Goal: Transaction & Acquisition: Book appointment/travel/reservation

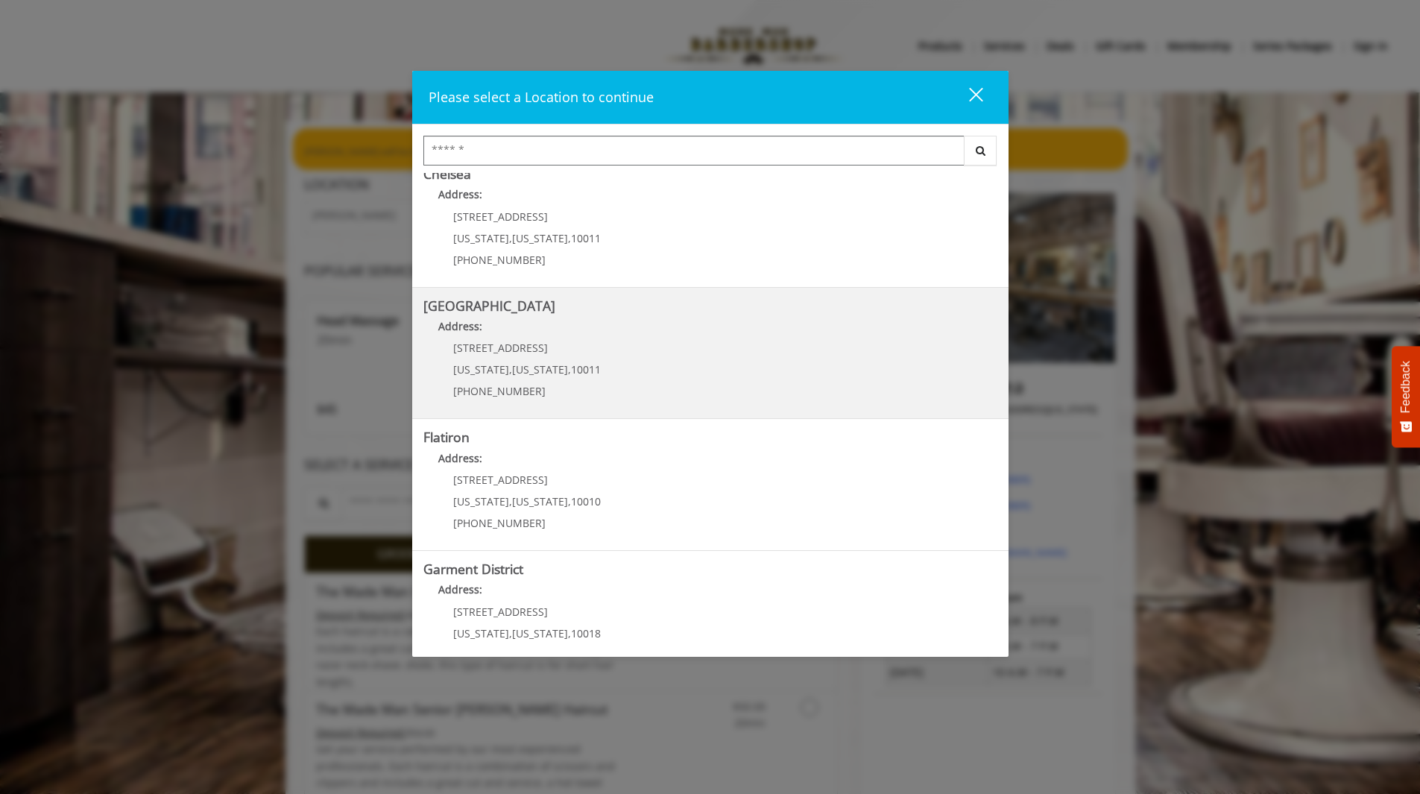
scroll to position [182, 0]
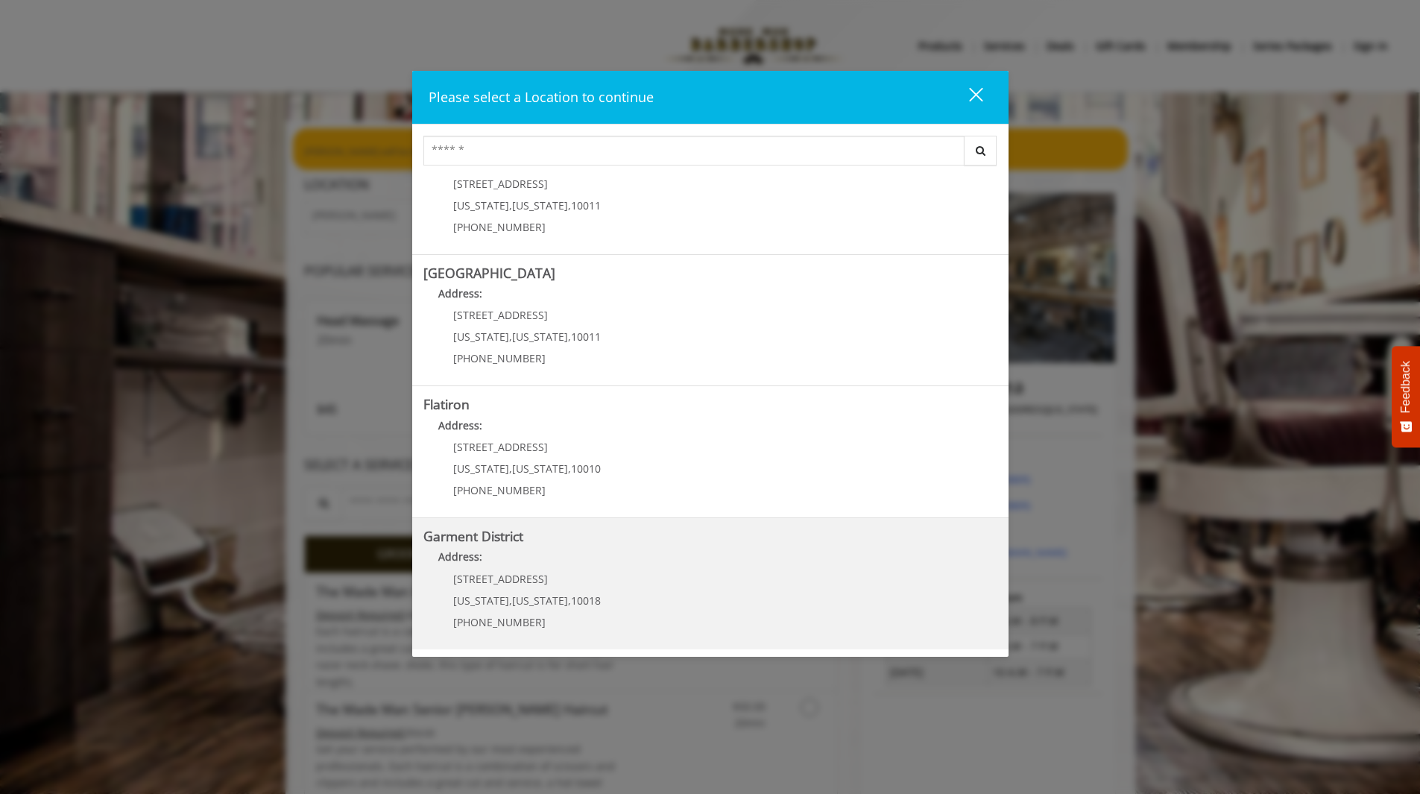
click at [561, 559] on District "Address:" at bounding box center [710, 561] width 574 height 24
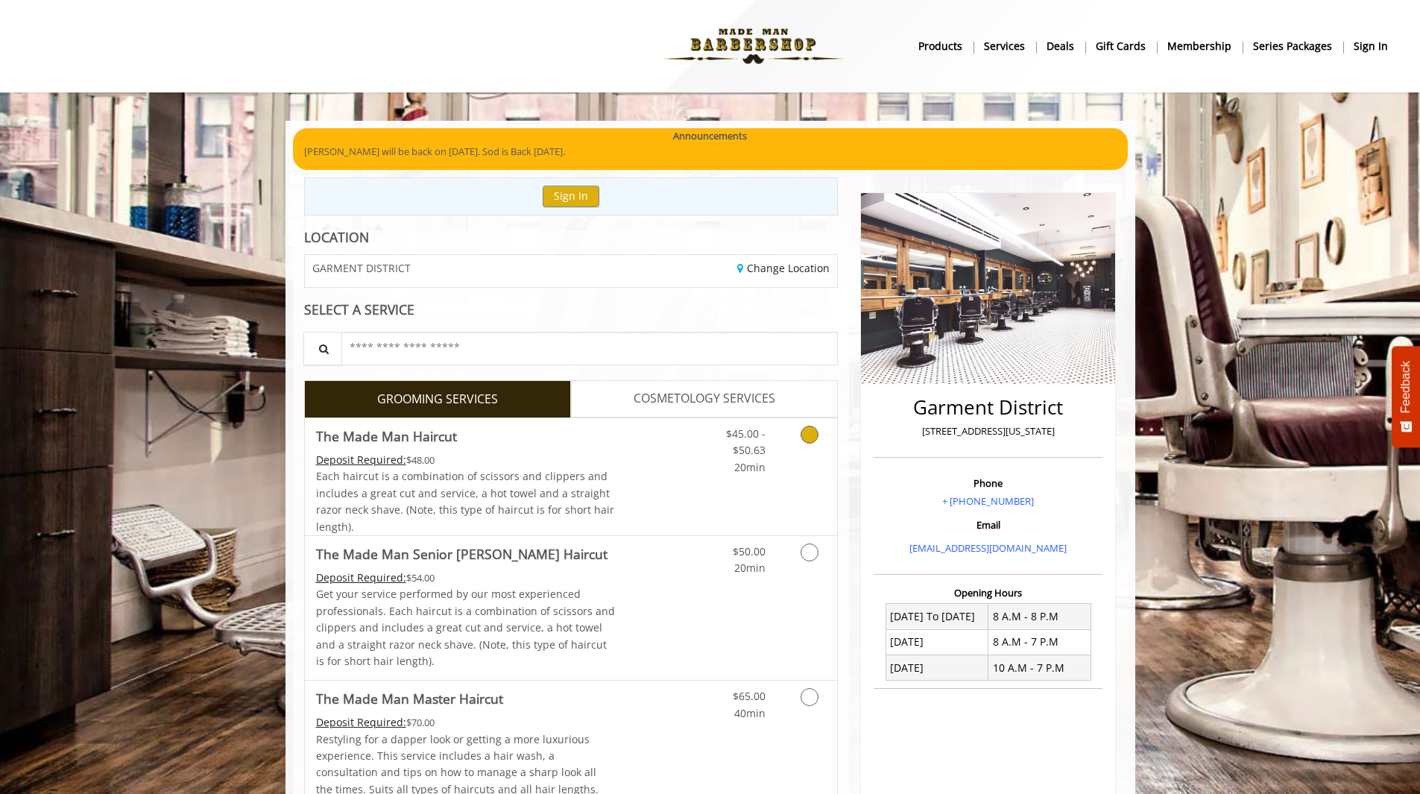
click at [658, 463] on link "Discounted Price" at bounding box center [659, 476] width 89 height 117
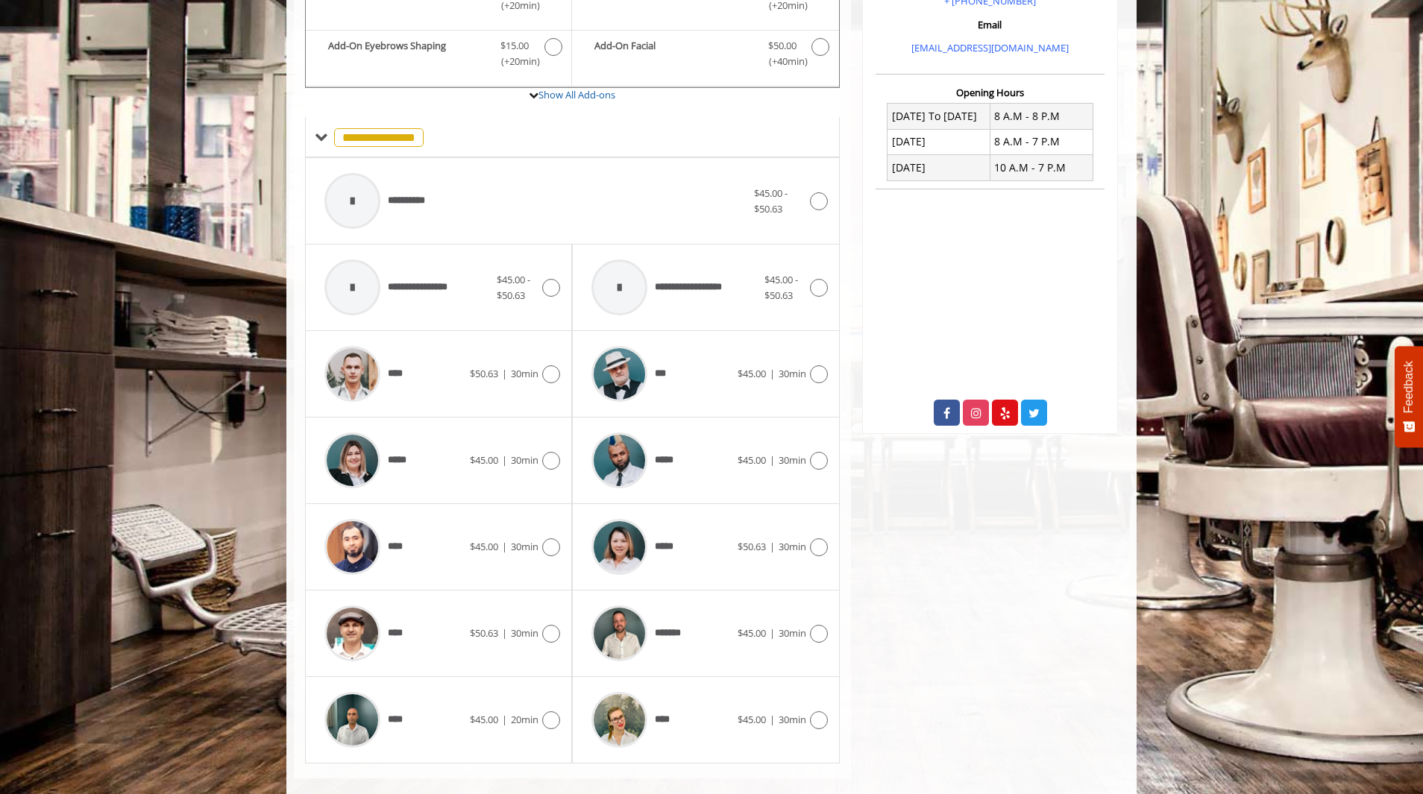
scroll to position [522, 0]
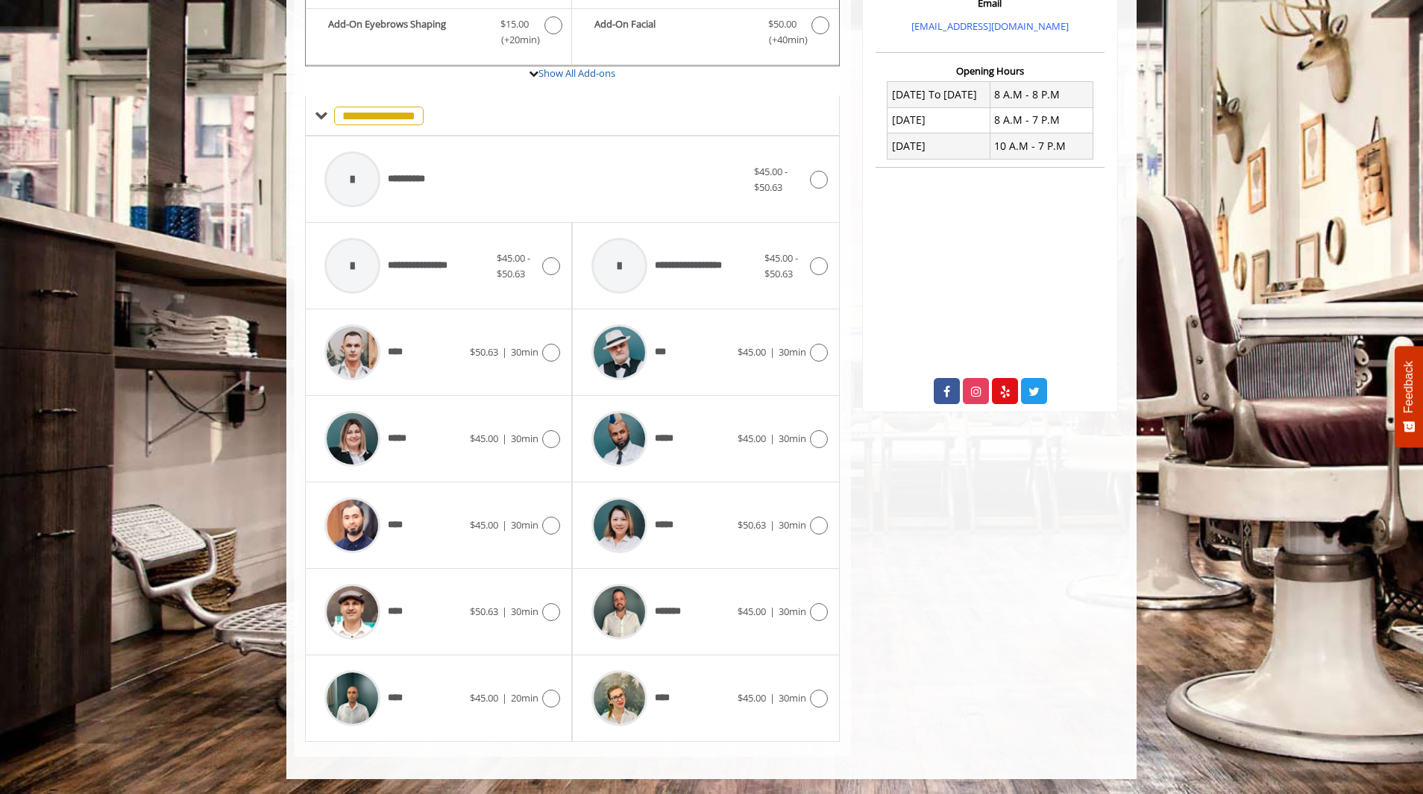
click at [690, 354] on div "***" at bounding box center [660, 352] width 153 height 71
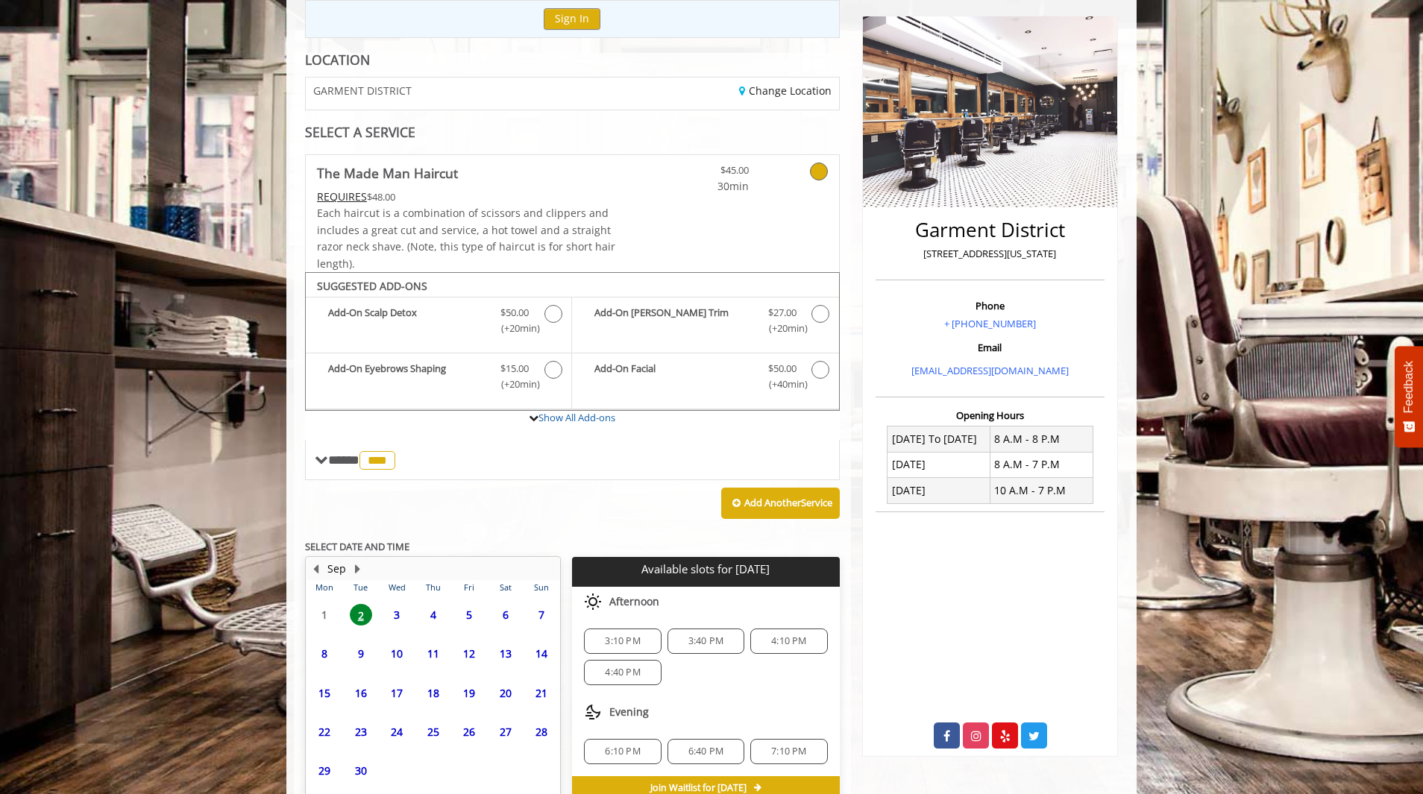
scroll to position [257, 0]
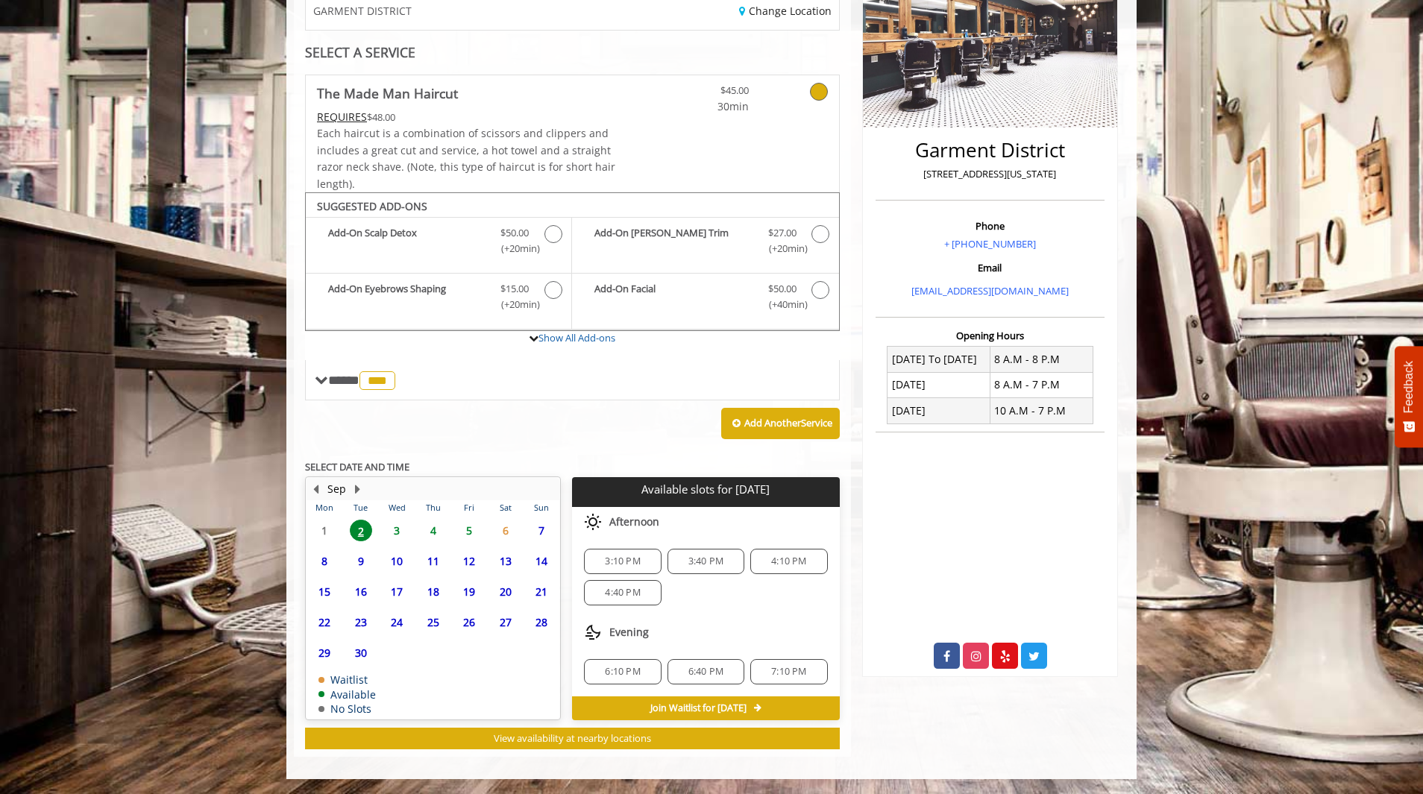
click at [398, 528] on span "3" at bounding box center [396, 531] width 22 height 22
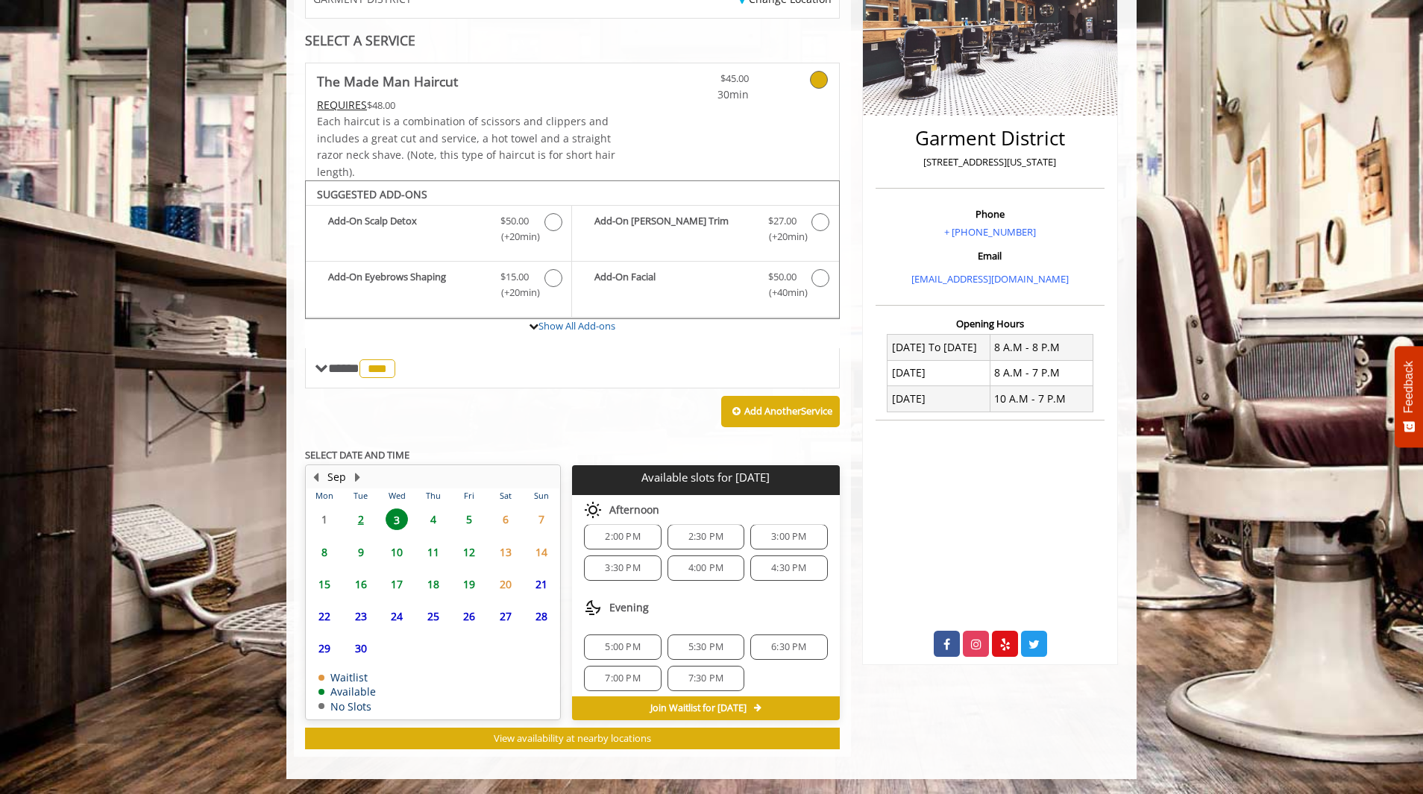
scroll to position [19, 0]
click at [364, 525] on span "2" at bounding box center [361, 519] width 22 height 22
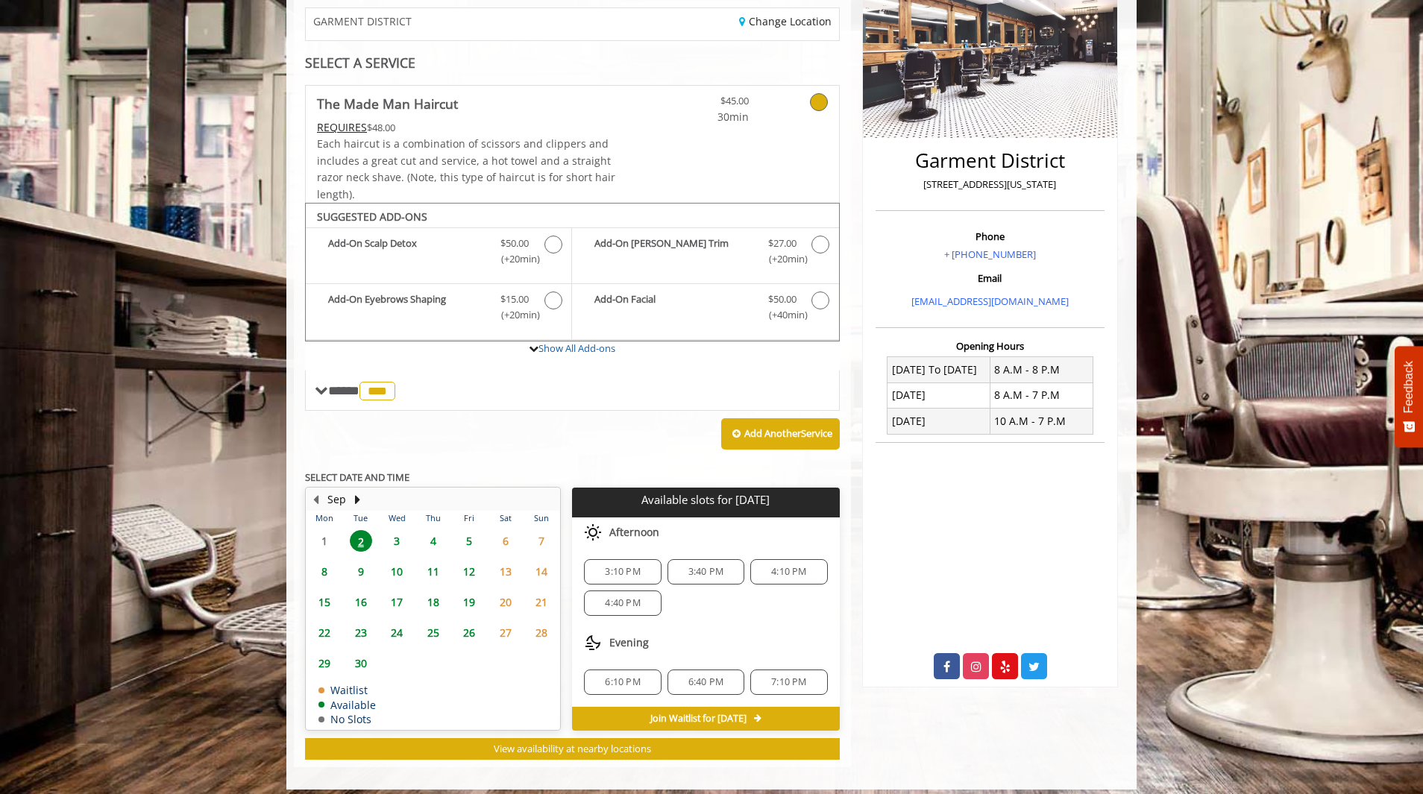
scroll to position [257, 0]
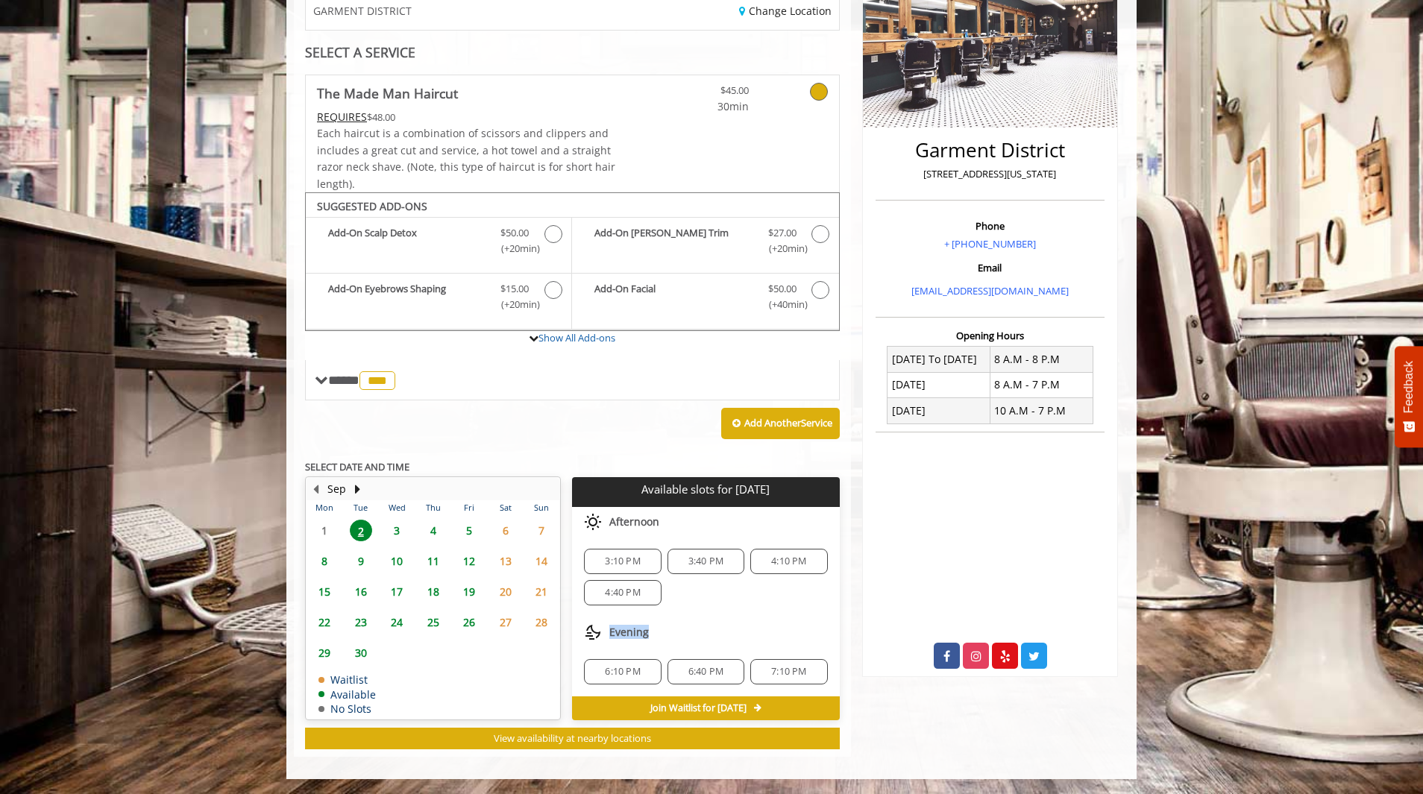
drag, startPoint x: 609, startPoint y: 630, endPoint x: 646, endPoint y: 632, distance: 36.6
click at [646, 632] on span "Evening" at bounding box center [629, 632] width 40 height 12
click at [715, 629] on div "Evening" at bounding box center [705, 632] width 267 height 30
drag, startPoint x: 605, startPoint y: 632, endPoint x: 658, endPoint y: 632, distance: 52.2
click at [676, 631] on div "Evening" at bounding box center [705, 632] width 267 height 30
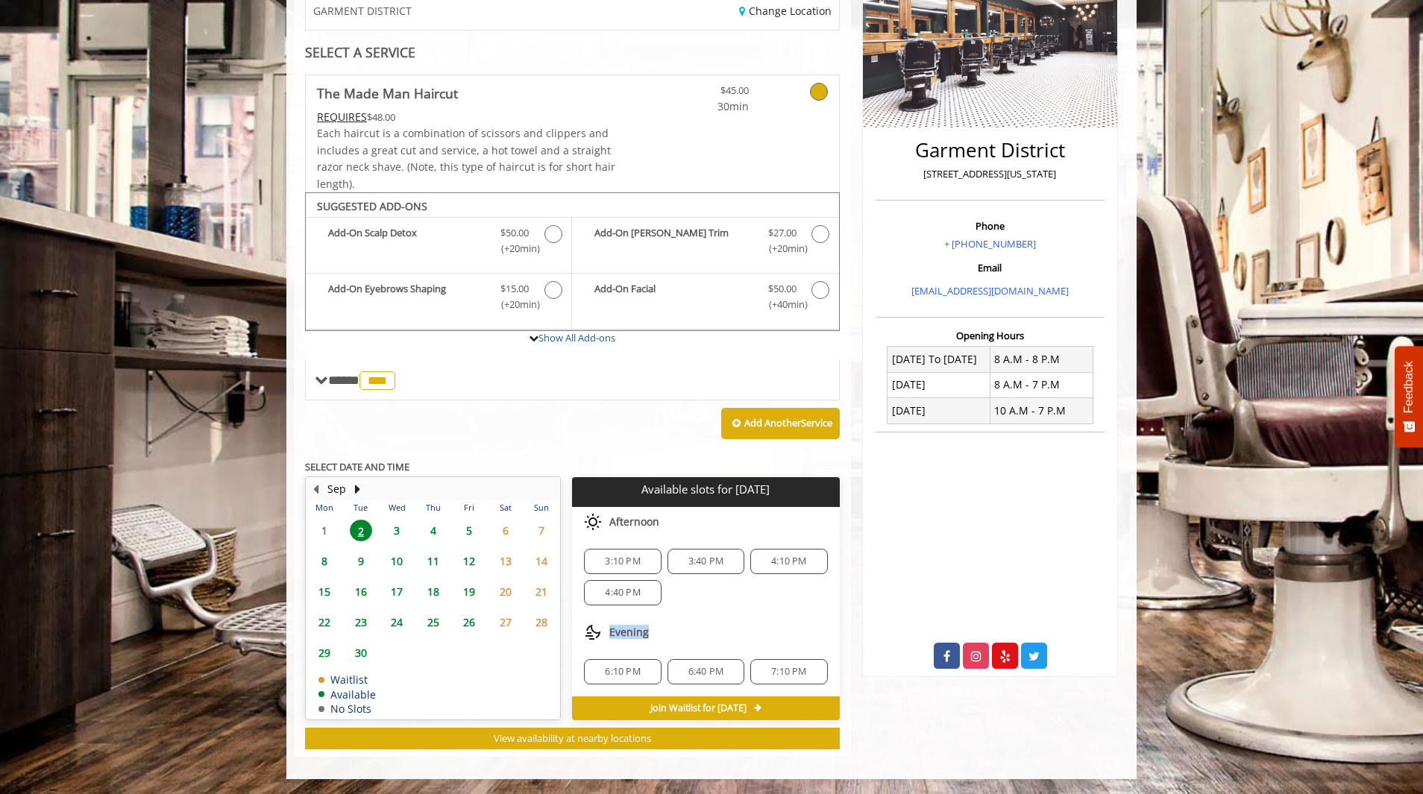
click at [657, 632] on div "Evening" at bounding box center [705, 632] width 267 height 30
click at [399, 534] on span "3" at bounding box center [396, 531] width 22 height 22
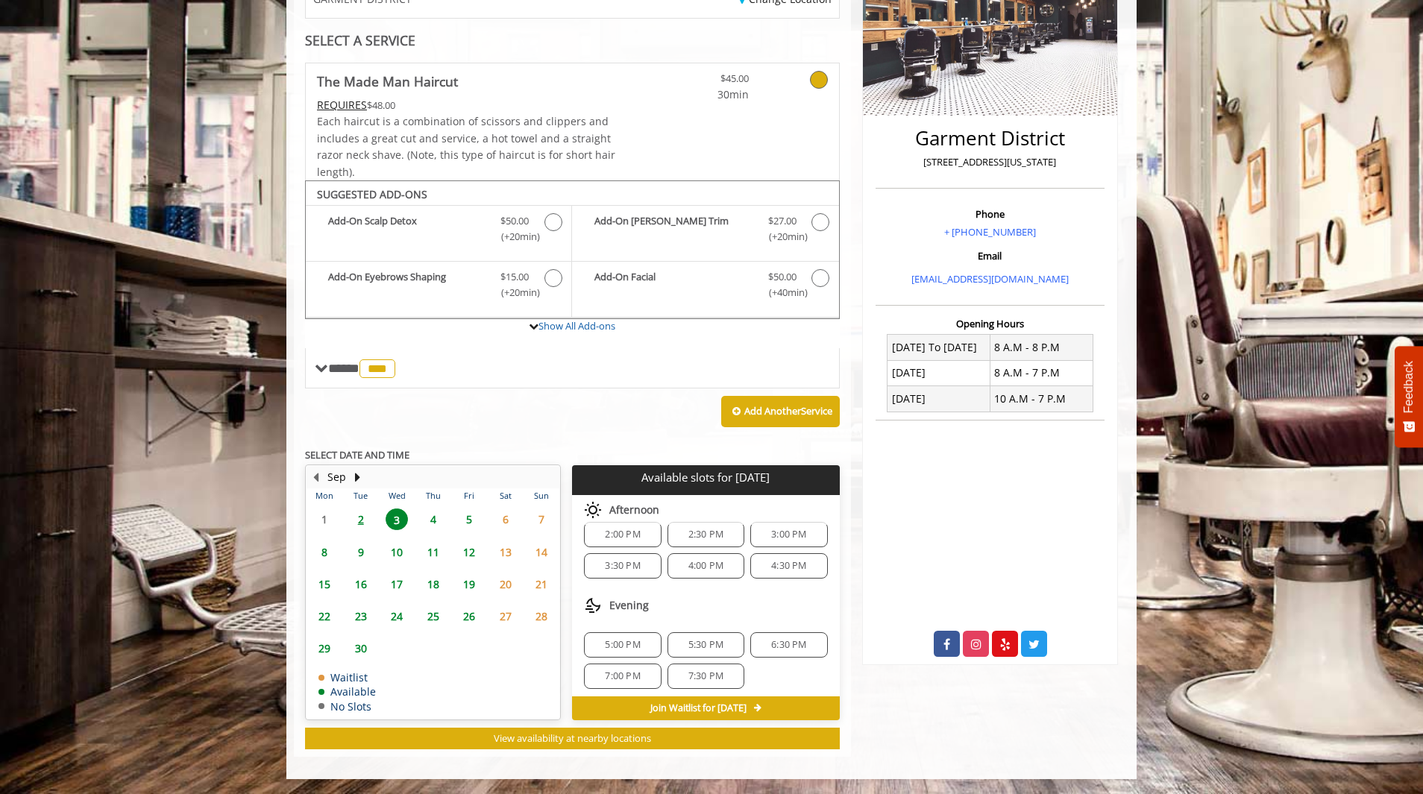
scroll to position [19, 0]
click at [785, 641] on span "6:30 PM" at bounding box center [788, 641] width 35 height 12
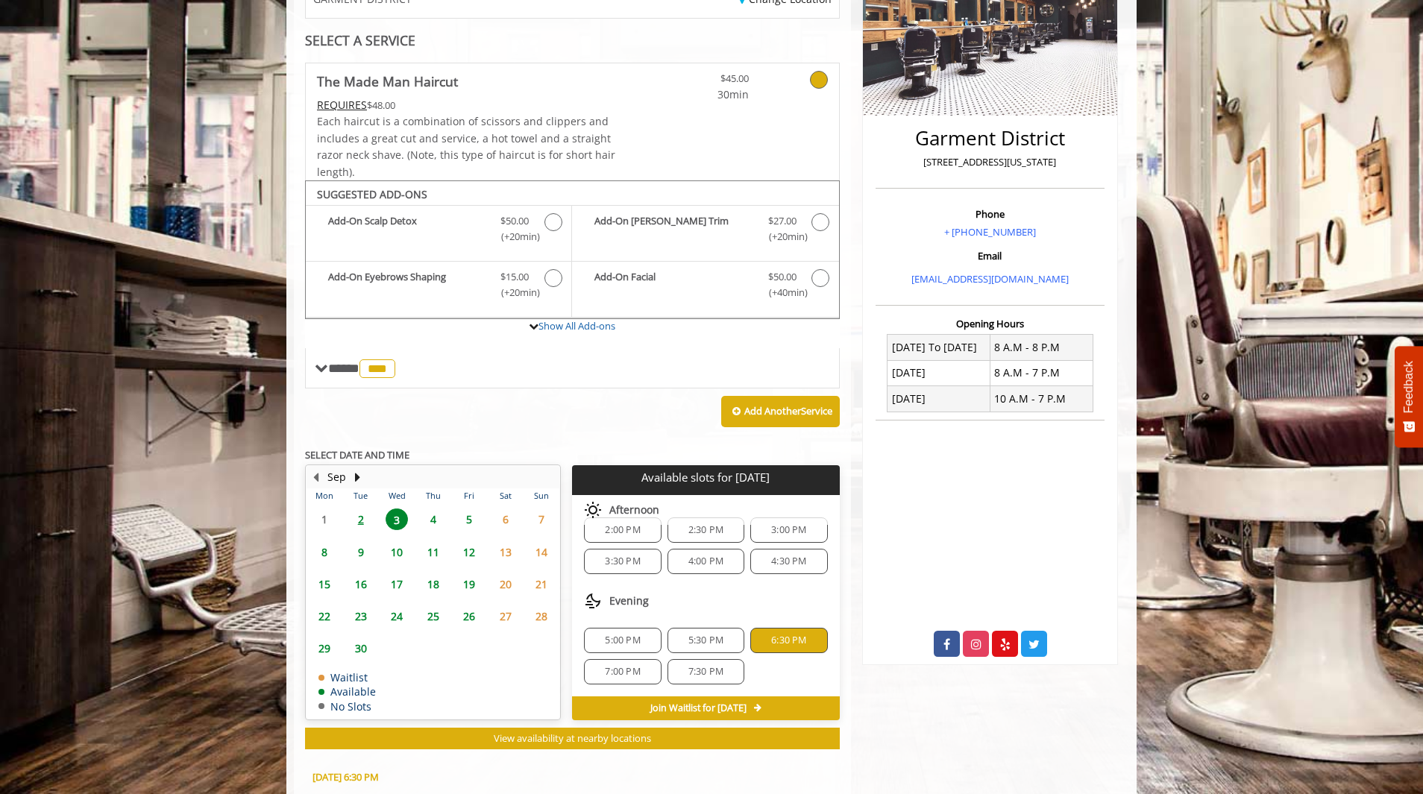
scroll to position [538, 0]
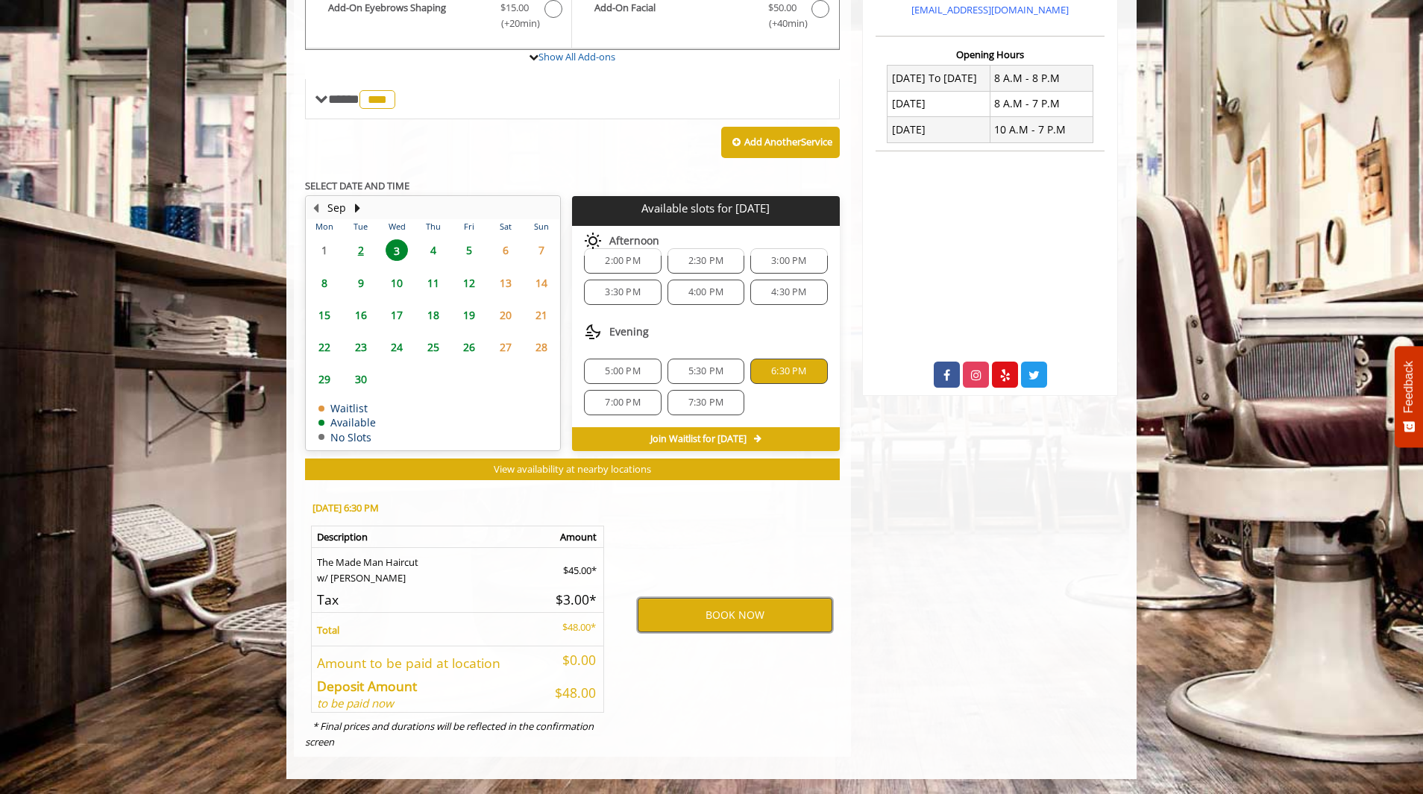
click at [777, 623] on button "BOOK NOW" at bounding box center [734, 615] width 195 height 34
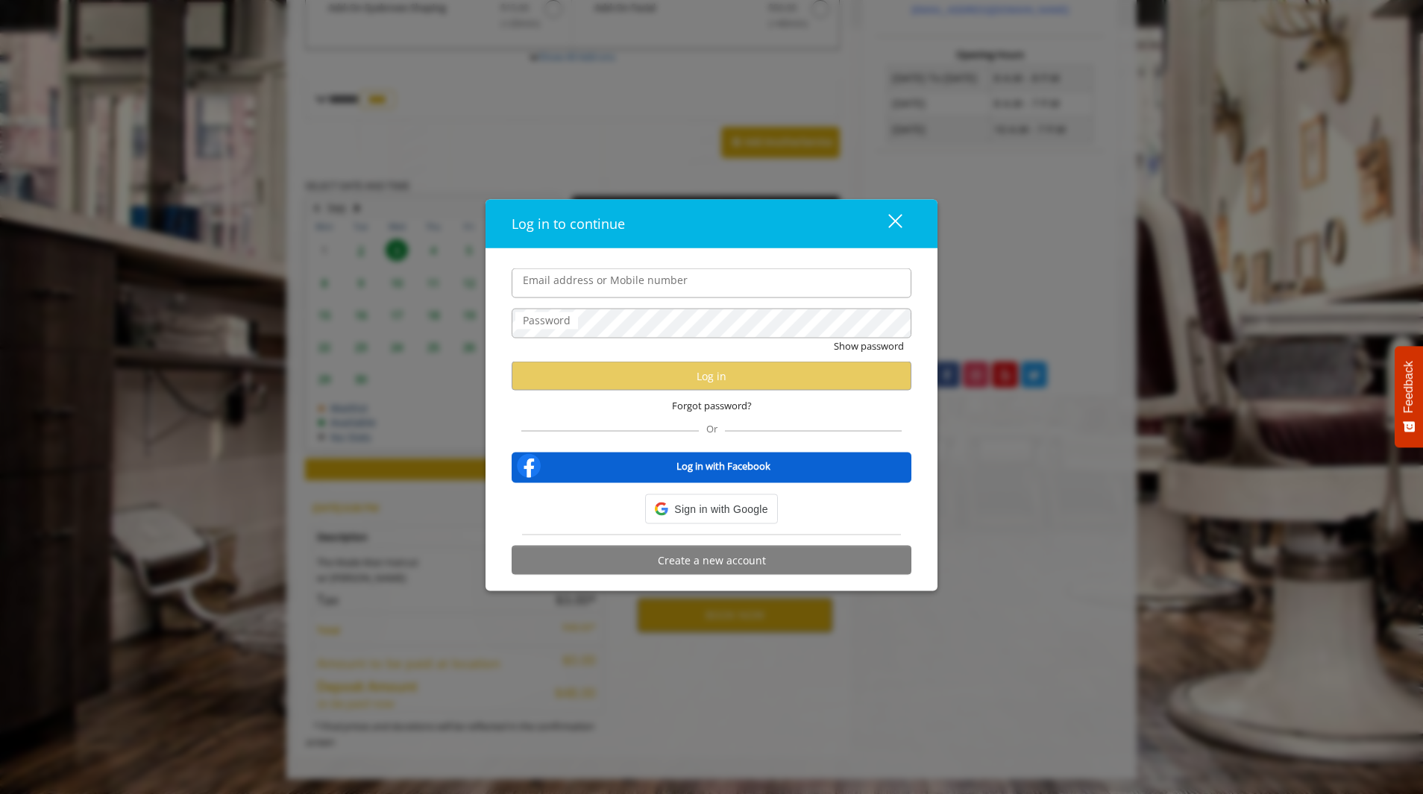
type input "**********"
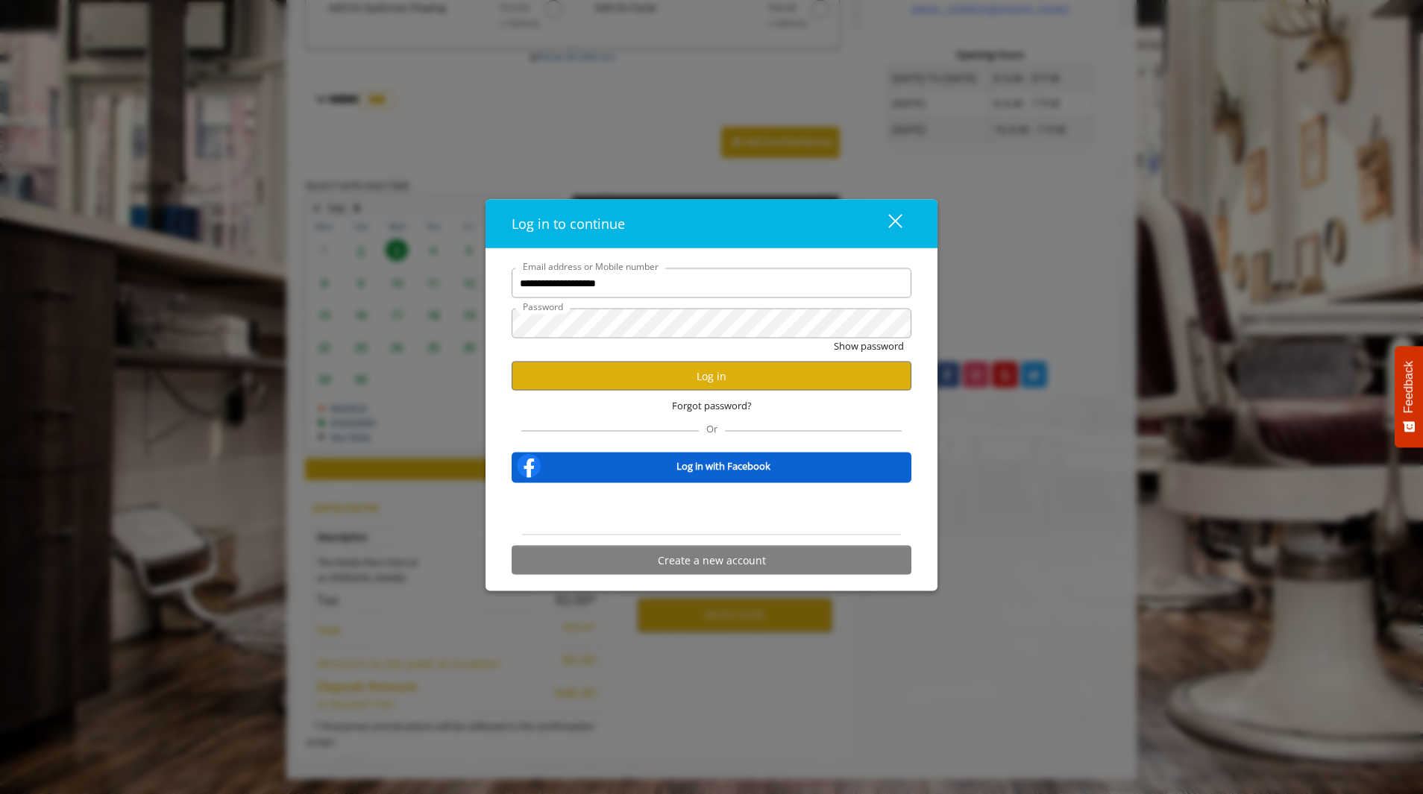
scroll to position [0, 0]
click at [687, 375] on button "Log in" at bounding box center [711, 376] width 400 height 29
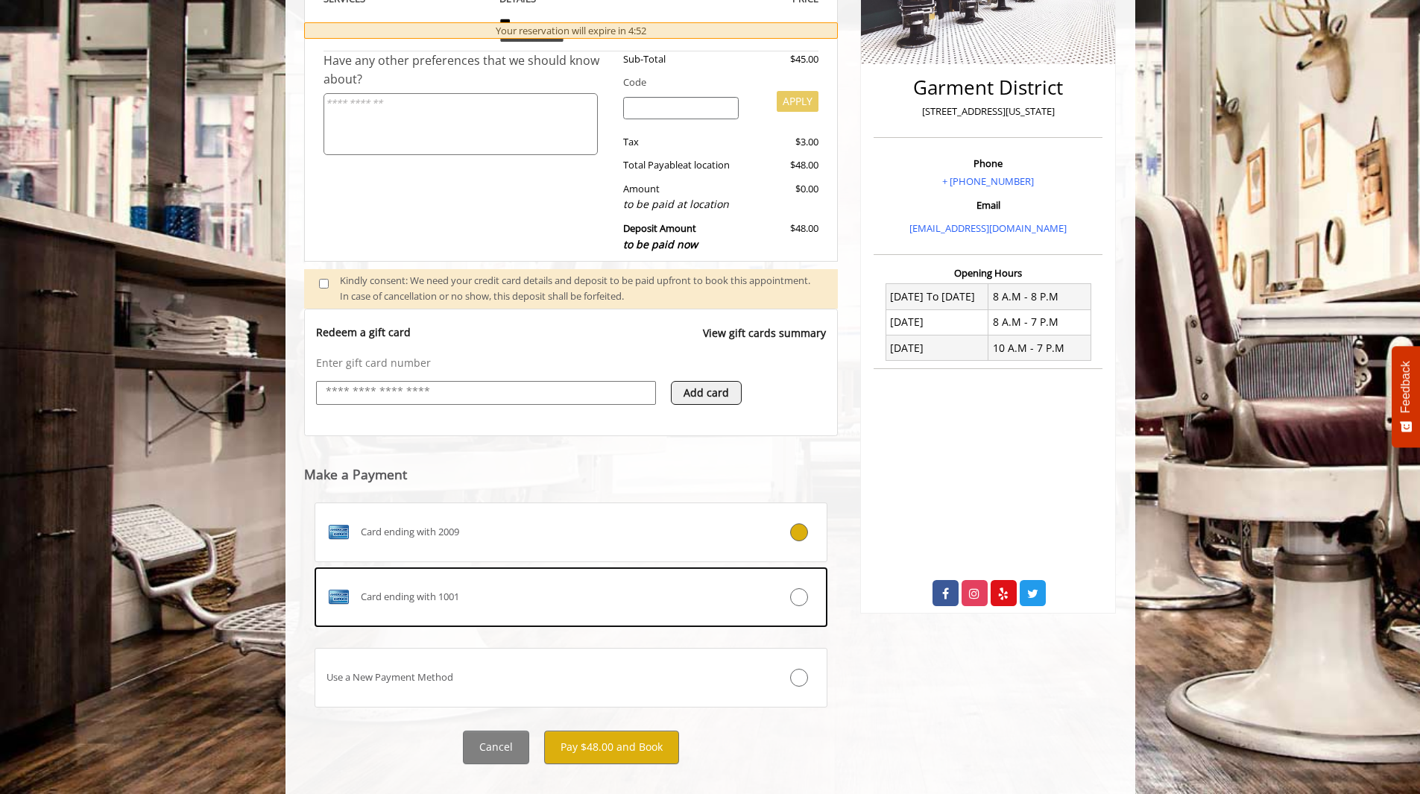
scroll to position [342, 0]
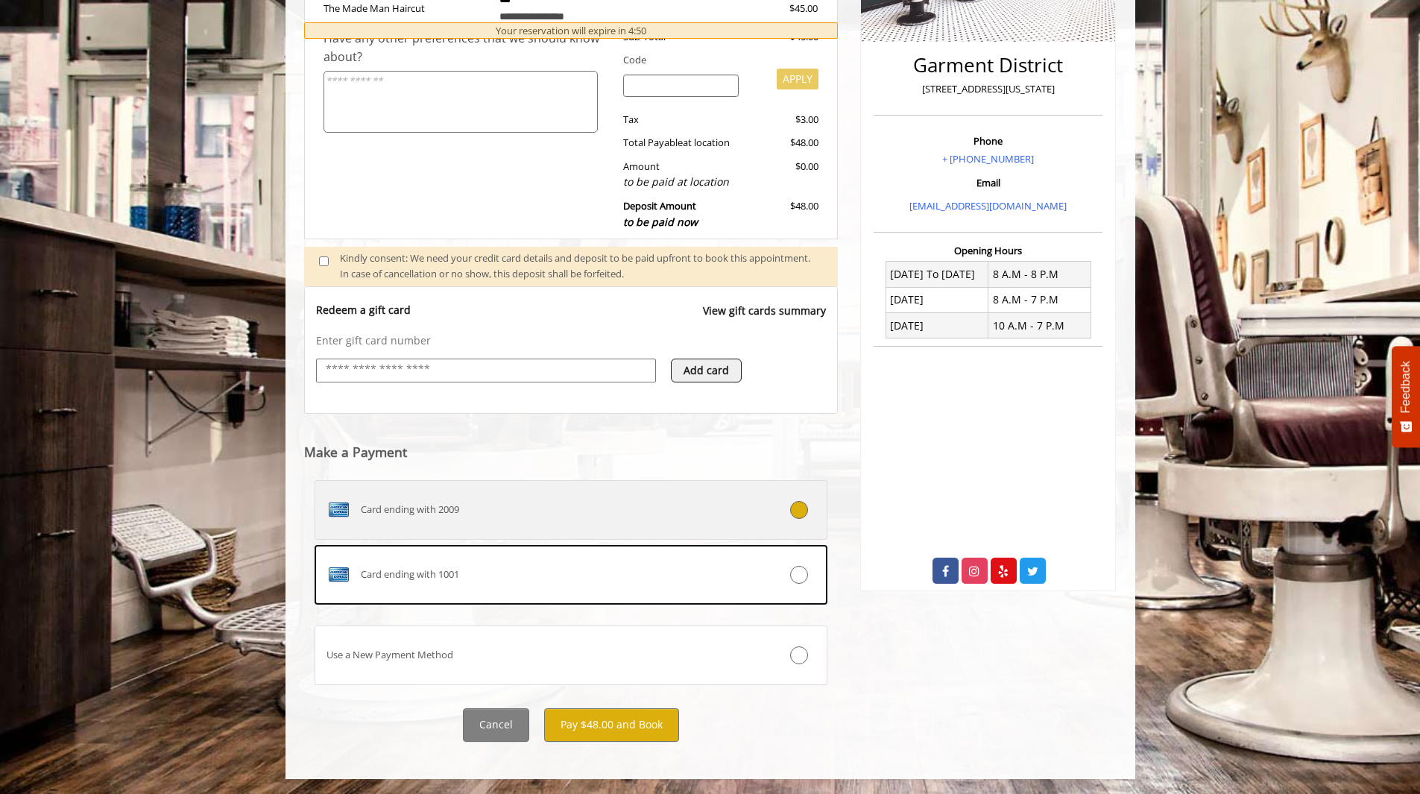
click at [557, 502] on div "Card ending with 2009" at bounding box center [528, 510] width 426 height 24
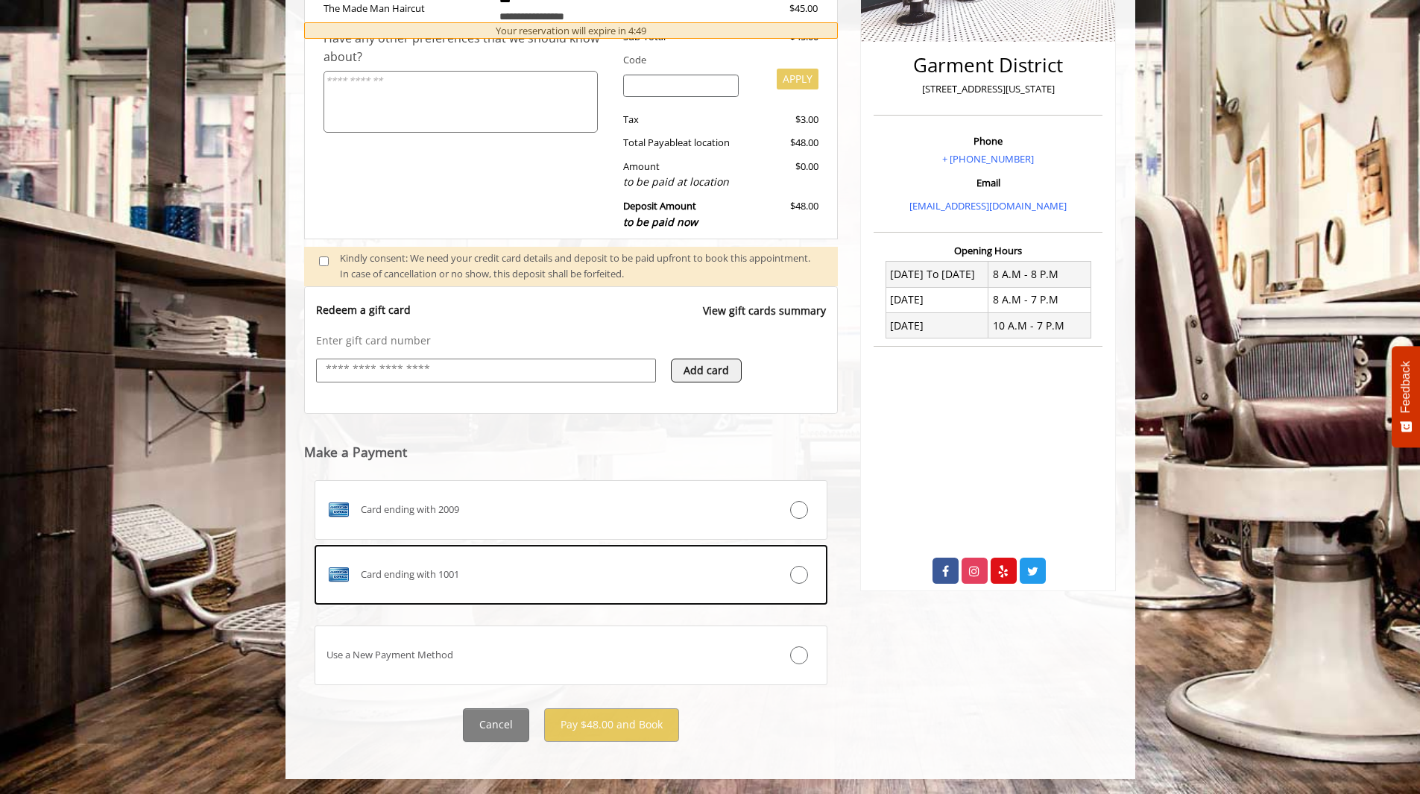
scroll to position [244, 0]
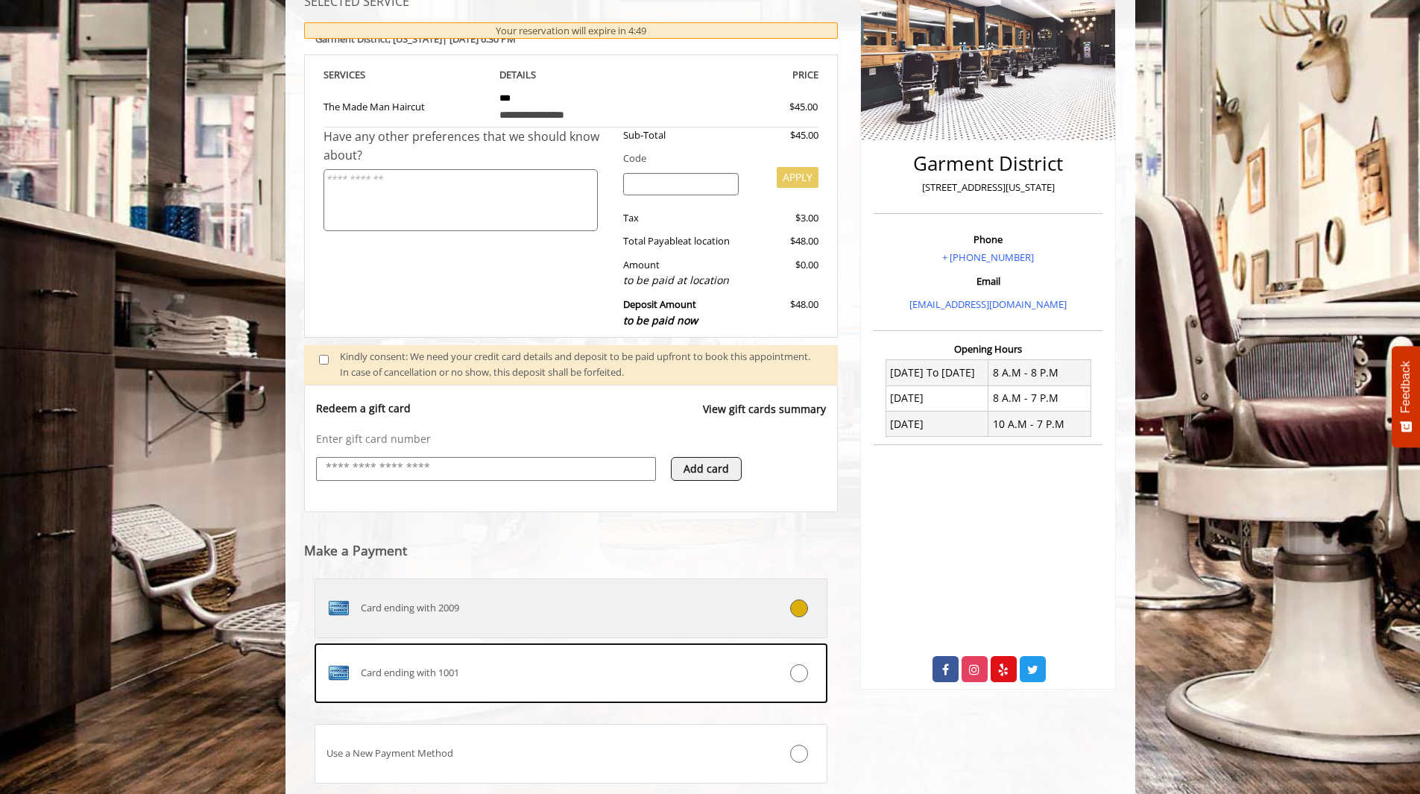
click at [449, 608] on span "Card ending with 2009" at bounding box center [410, 608] width 98 height 16
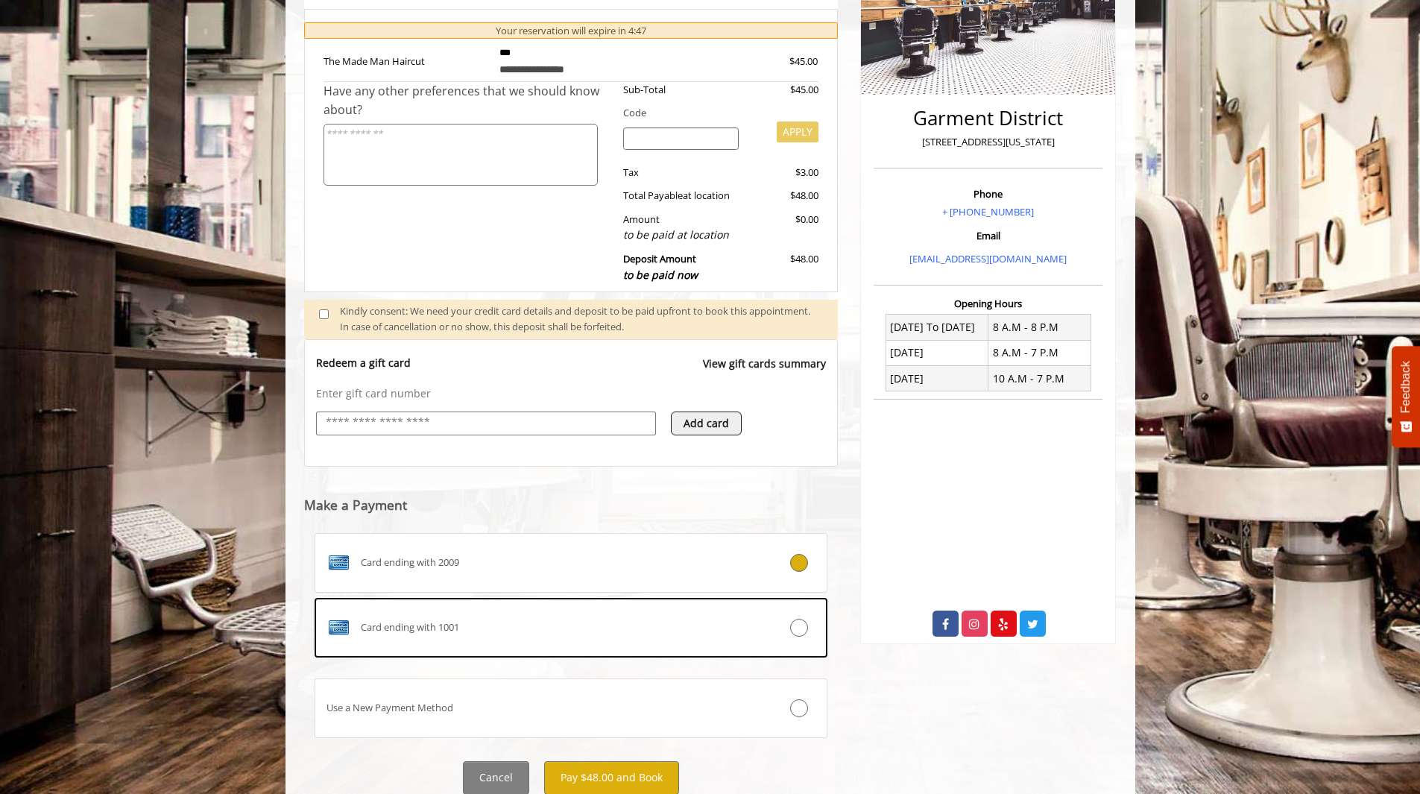
scroll to position [342, 0]
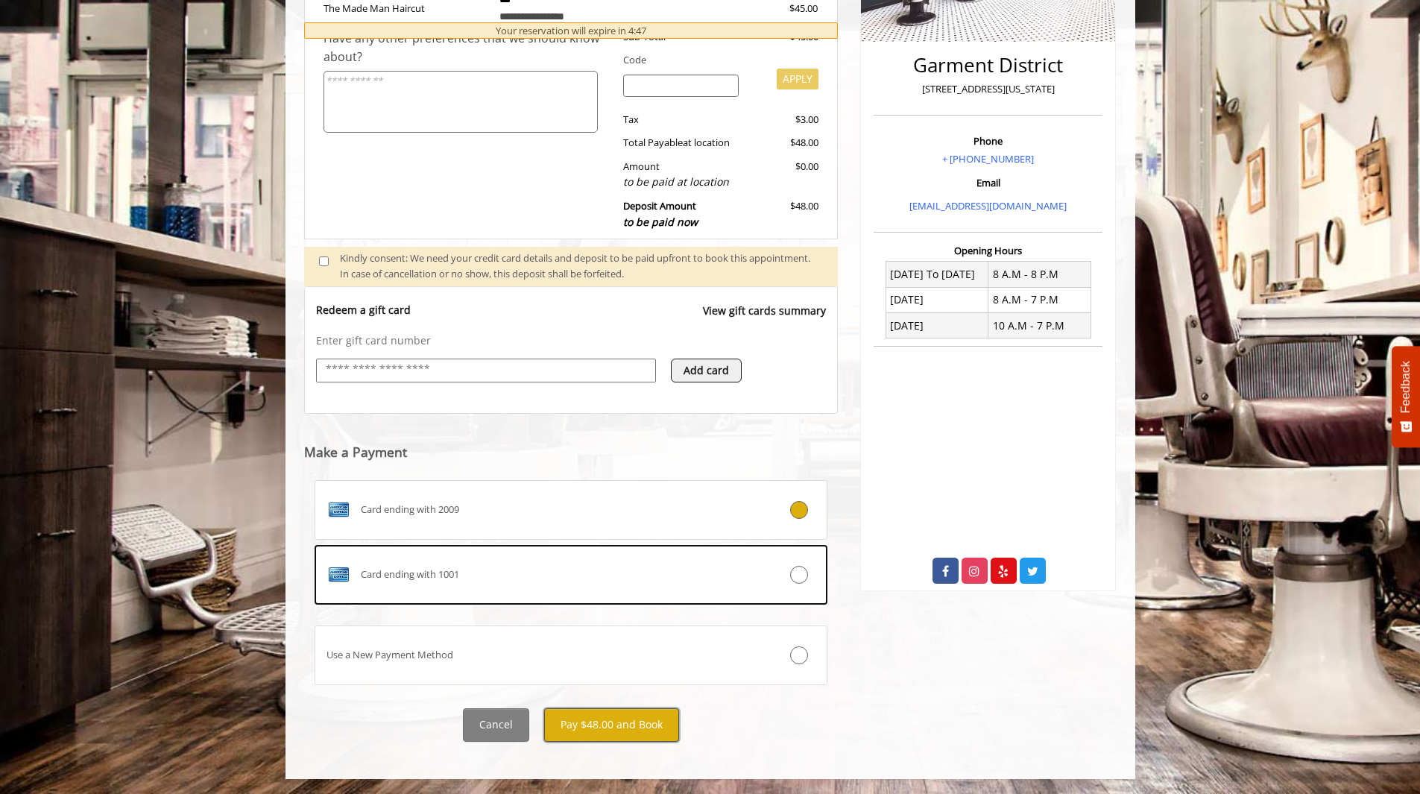
click at [638, 722] on button "Pay $48.00 and Book" at bounding box center [611, 725] width 135 height 34
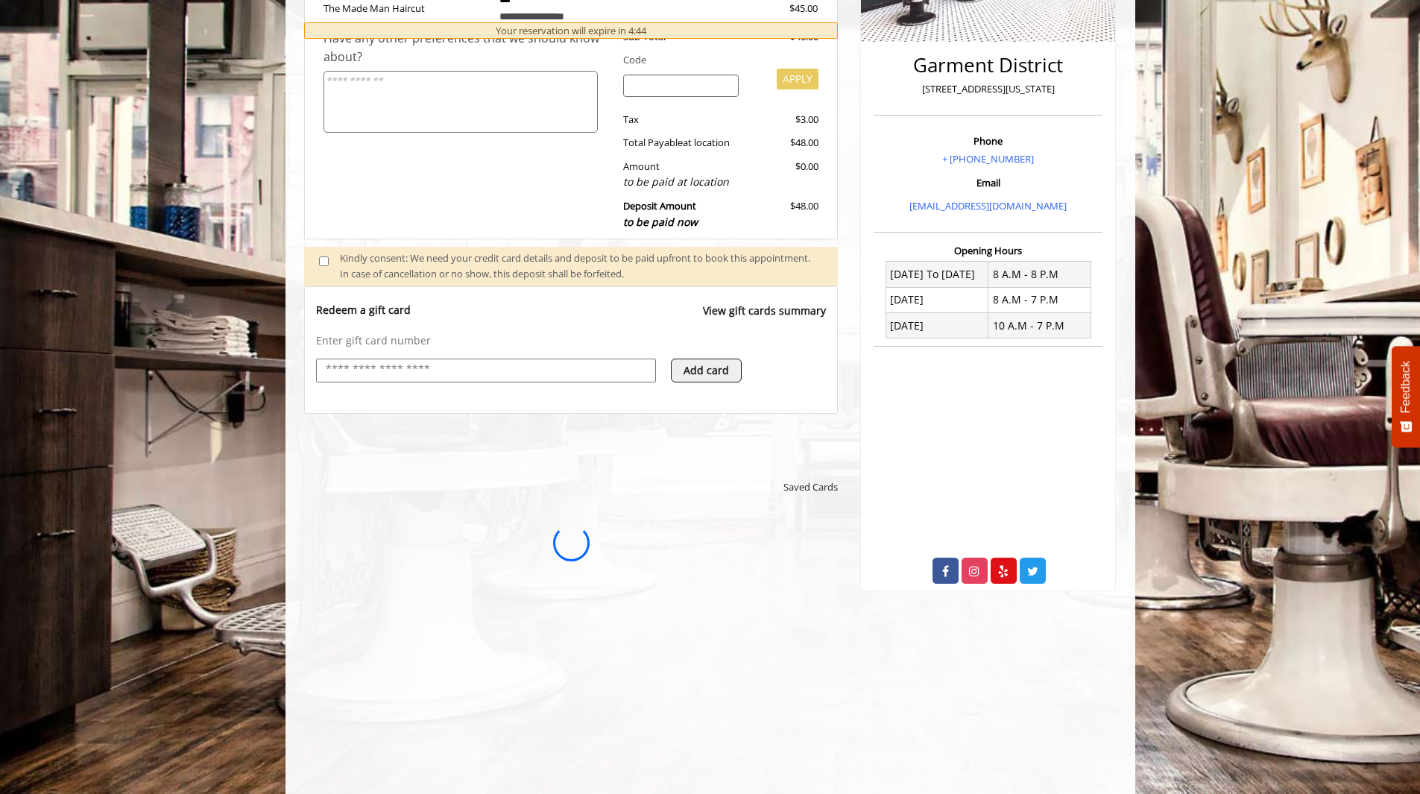
scroll to position [0, 0]
